Goal: Task Accomplishment & Management: Use online tool/utility

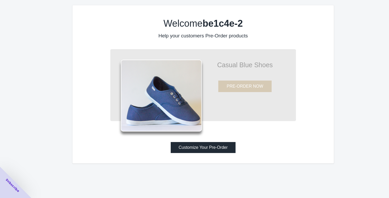
click at [198, 145] on button "Customize Your Pre-Order" at bounding box center [203, 147] width 65 height 11
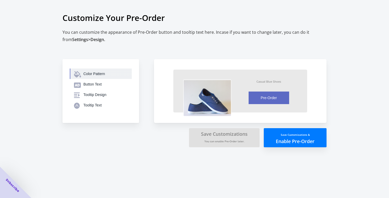
click at [98, 75] on div "Color Pattern" at bounding box center [105, 73] width 44 height 5
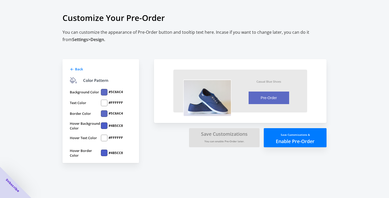
click at [104, 92] on div at bounding box center [104, 92] width 7 height 7
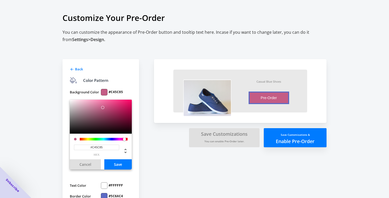
drag, startPoint x: 110, startPoint y: 139, endPoint x: 125, endPoint y: 139, distance: 14.1
click at [125, 139] on div at bounding box center [124, 139] width 3 height 3
type input "#DD8BAB"
drag, startPoint x: 104, startPoint y: 108, endPoint x: 93, endPoint y: 104, distance: 11.5
click at [93, 104] on div at bounding box center [92, 104] width 3 height 3
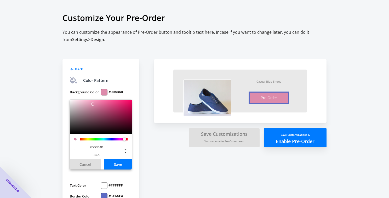
click at [113, 162] on button "Save" at bounding box center [117, 164] width 27 height 10
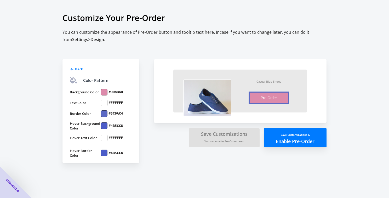
click at [105, 113] on div at bounding box center [104, 113] width 7 height 7
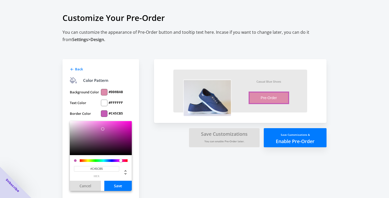
drag, startPoint x: 111, startPoint y: 161, endPoint x: 121, endPoint y: 161, distance: 9.4
click at [121, 161] on div at bounding box center [120, 160] width 3 height 3
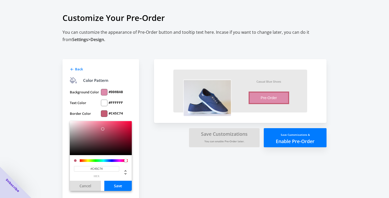
drag, startPoint x: 121, startPoint y: 161, endPoint x: 126, endPoint y: 161, distance: 5.0
click at [126, 161] on div at bounding box center [125, 160] width 3 height 3
type input "#FFA0B8"
drag, startPoint x: 95, startPoint y: 123, endPoint x: 93, endPoint y: 120, distance: 4.1
click at [93, 120] on div "Background Color #DD8BAB Text Color #FFFFFF Border Color #FFA0B8 #FFA0B8 hex Ca…" at bounding box center [101, 163] width 62 height 156
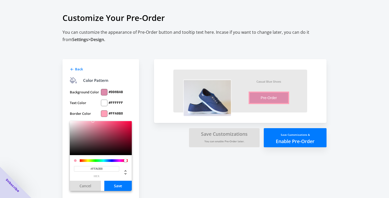
click at [131, 110] on div "Background Color #DD8BAB Text Color #FFFFFF Border Color #FFA0B8 #FFA0B8 hex Ca…" at bounding box center [101, 163] width 62 height 156
click at [117, 186] on button "Save" at bounding box center [117, 186] width 27 height 10
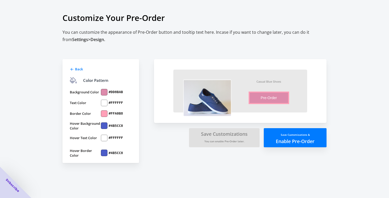
click at [77, 72] on div "Back Color Pattern Background Color #DD8BAB Text Color #FFFFFF Border Color #FF…" at bounding box center [101, 111] width 77 height 104
click at [77, 69] on span "Back" at bounding box center [79, 69] width 8 height 5
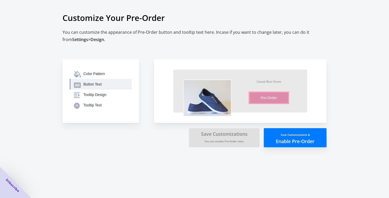
click at [89, 84] on div "Button Text" at bounding box center [105, 84] width 44 height 5
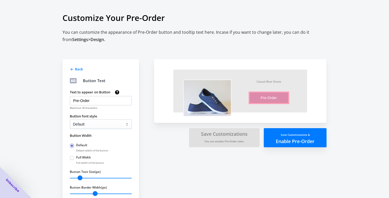
click at [76, 69] on span "Back" at bounding box center [79, 69] width 8 height 5
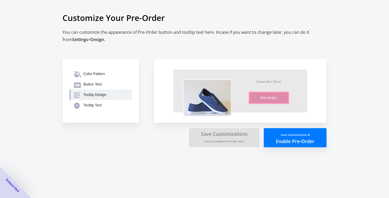
click at [91, 93] on div "Tooltip Design" at bounding box center [105, 94] width 44 height 5
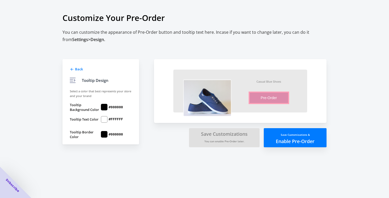
click at [76, 70] on span "Back" at bounding box center [79, 69] width 8 height 5
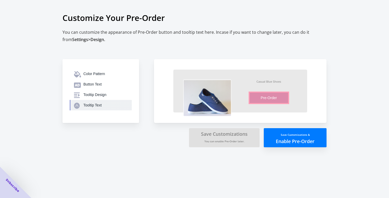
click at [99, 106] on div "Tooltip Text" at bounding box center [105, 105] width 44 height 5
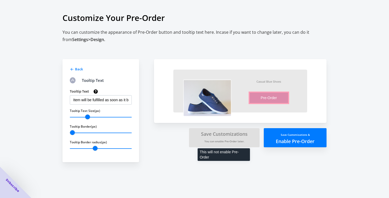
click at [224, 141] on small "You can enable Pre-Order later." at bounding box center [225, 141] width 40 height 4
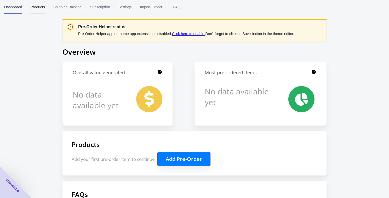
click at [45, 10] on span "Products" at bounding box center [38, 7] width 14 height 14
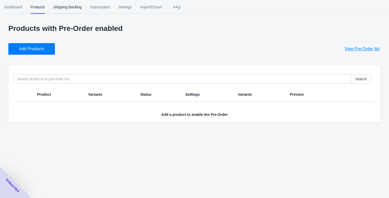
click at [68, 10] on span "Shipping Backlog" at bounding box center [67, 7] width 28 height 14
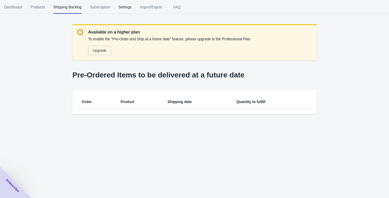
click at [126, 10] on span "Settings" at bounding box center [125, 7] width 13 height 14
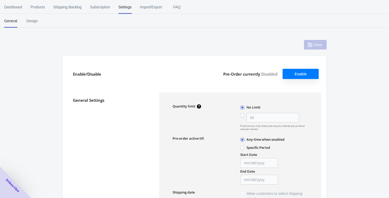
type input "50"
type textarea "Inventory level is <qty>. Some of the items will be pre-ordered."
type textarea "Only <qty> items left in stock."
type textarea "A maximum of <qty> products can be pre ordered."
click at [30, 24] on span "Design" at bounding box center [32, 21] width 13 height 14
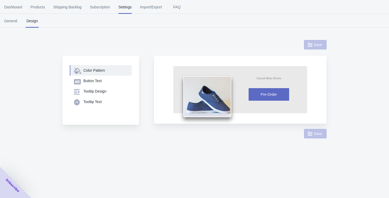
click at [104, 73] on button "Color Pattern" at bounding box center [101, 70] width 62 height 10
